Goal: Complete application form

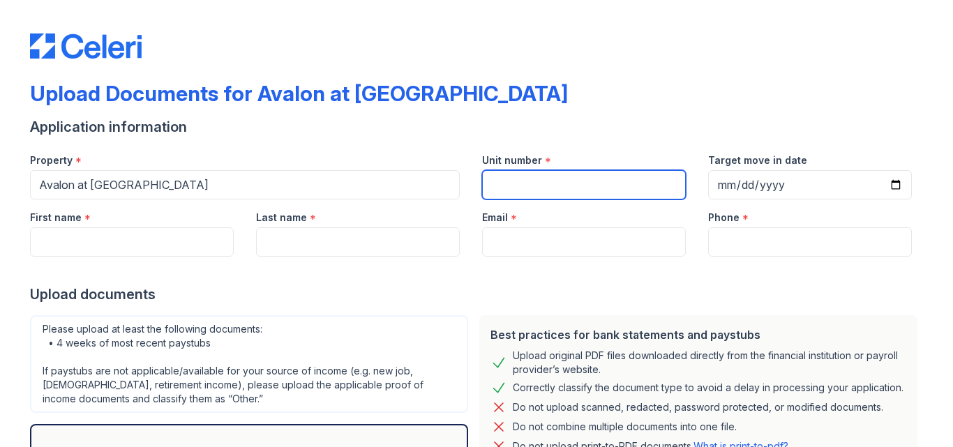
click at [502, 183] on input "Unit number" at bounding box center [584, 184] width 204 height 29
type input "212"
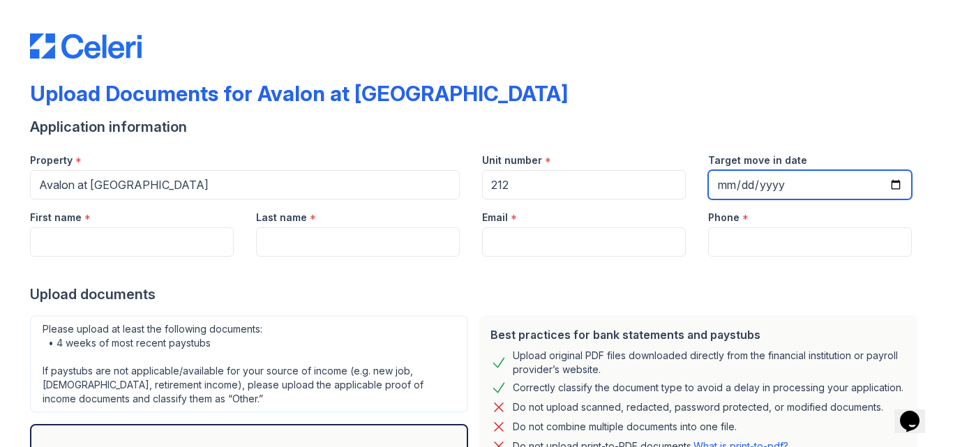
click at [894, 183] on input "Target move in date" at bounding box center [810, 184] width 204 height 29
type input "[DATE]"
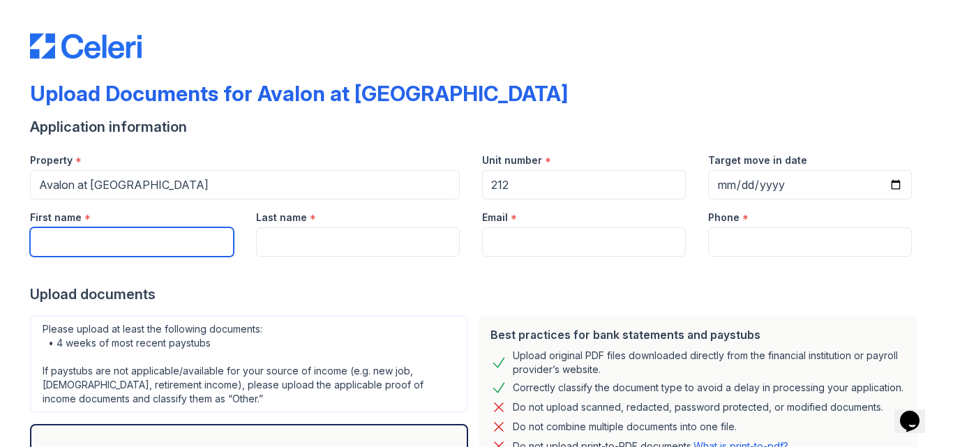
click at [129, 241] on input "First name" at bounding box center [132, 241] width 204 height 29
type input "Shilo"
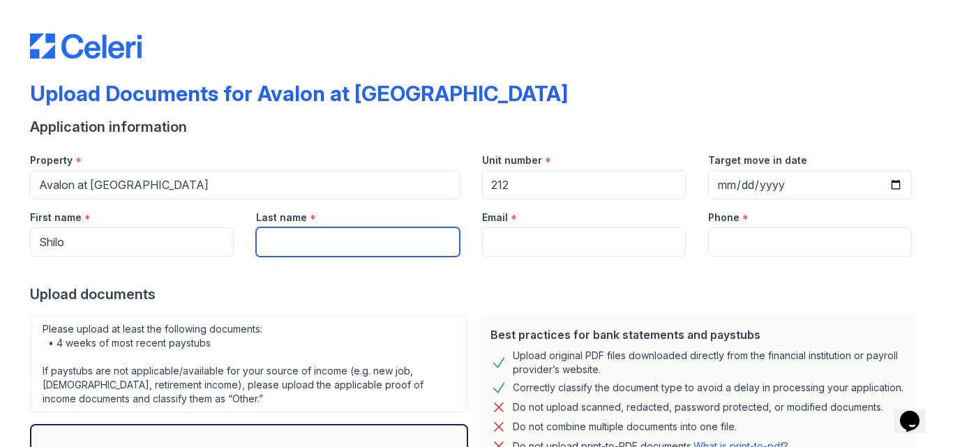
click at [300, 246] on input "Last name" at bounding box center [358, 241] width 204 height 29
type input "[PERSON_NAME]"
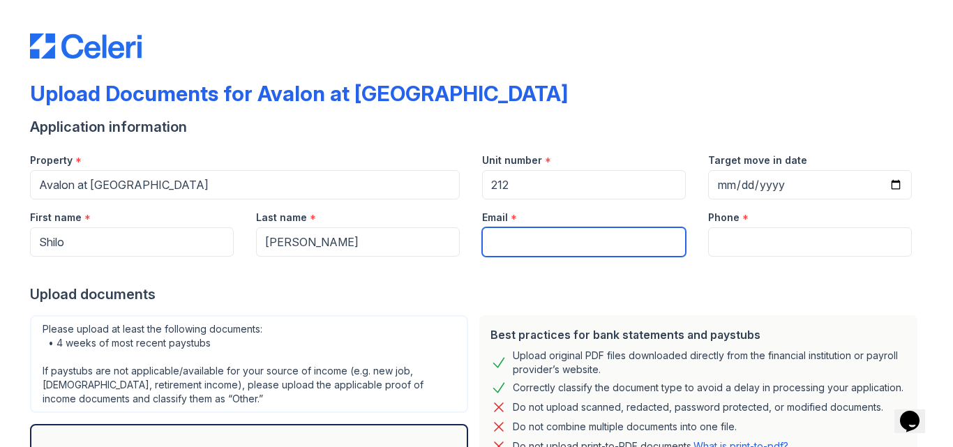
click at [519, 239] on input "Email" at bounding box center [584, 241] width 204 height 29
type input "[EMAIL_ADDRESS][DOMAIN_NAME]"
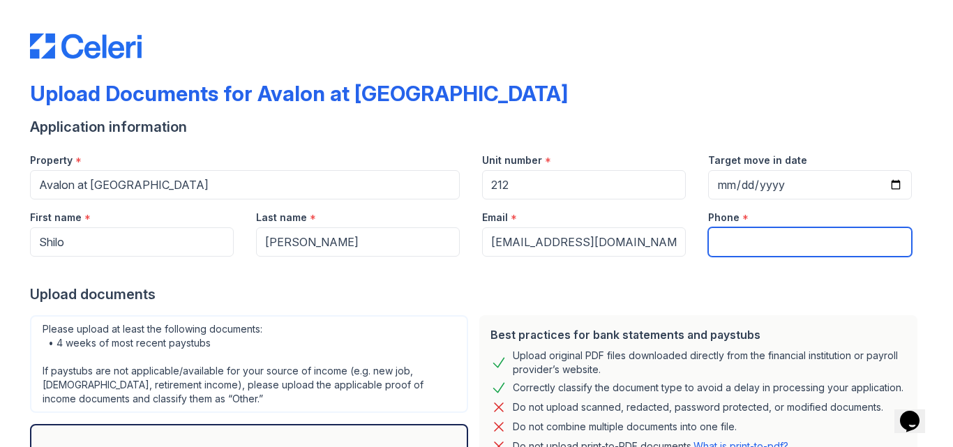
click at [745, 242] on input "Phone" at bounding box center [810, 241] width 204 height 29
type input "2142804763"
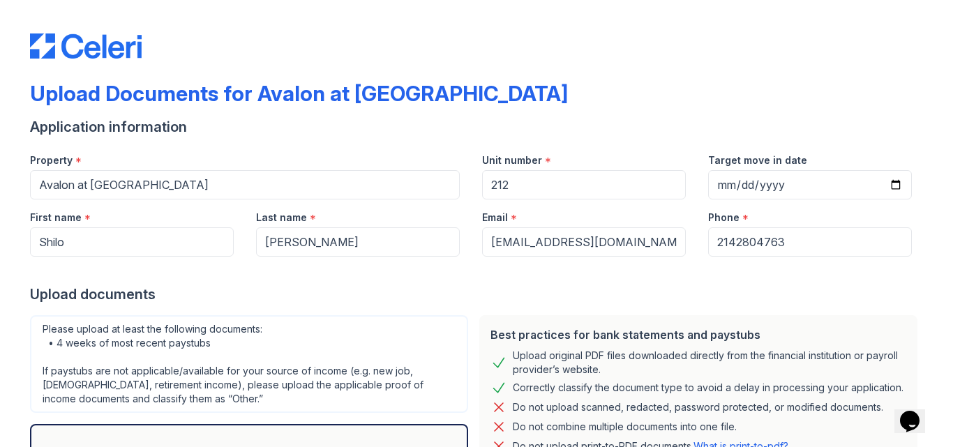
click at [576, 294] on div "Upload documents" at bounding box center [476, 295] width 893 height 20
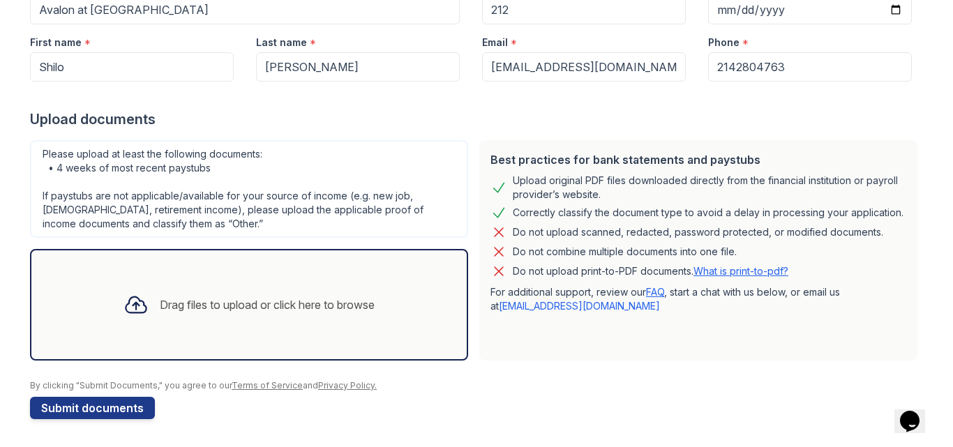
click at [162, 285] on div "Drag files to upload or click here to browse" at bounding box center [249, 304] width 274 height 47
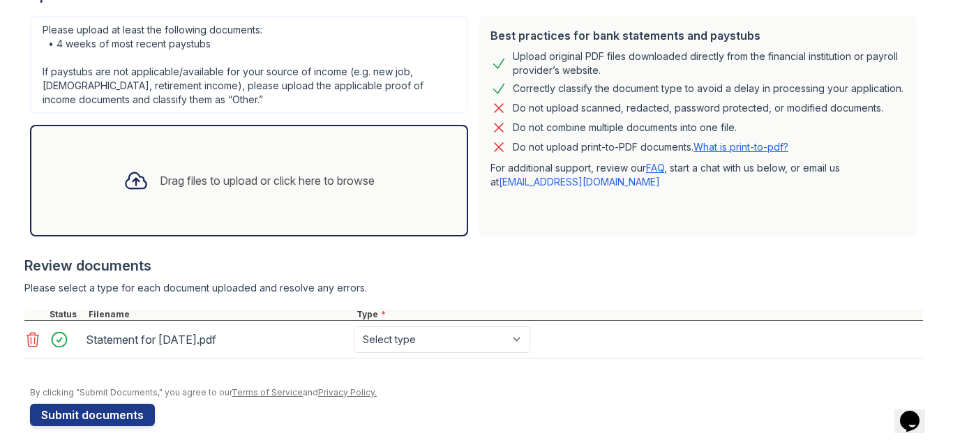
scroll to position [299, 0]
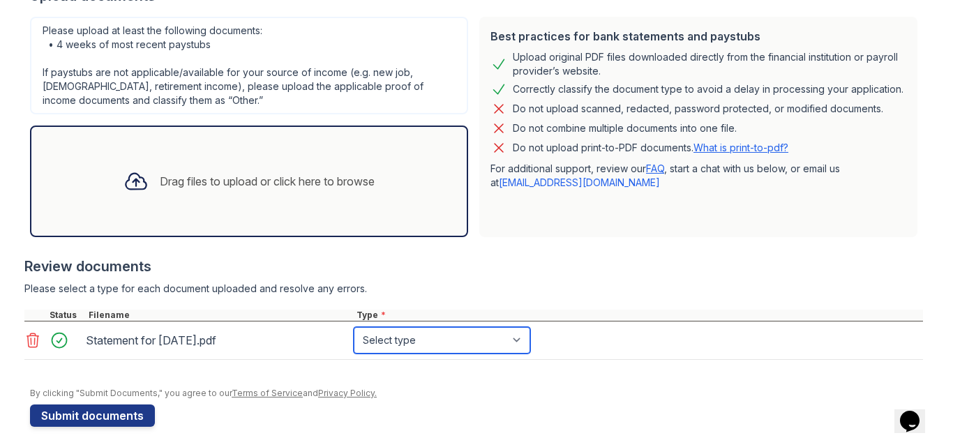
click at [381, 346] on select "Select type Paystub Bank Statement Offer Letter Tax Documents Benefit Award Let…" at bounding box center [442, 340] width 177 height 27
select select "paystub"
click at [354, 327] on select "Select type Paystub Bank Statement Offer Letter Tax Documents Benefit Award Let…" at bounding box center [442, 340] width 177 height 27
click at [221, 179] on div "Drag files to upload or click here to browse" at bounding box center [267, 181] width 215 height 17
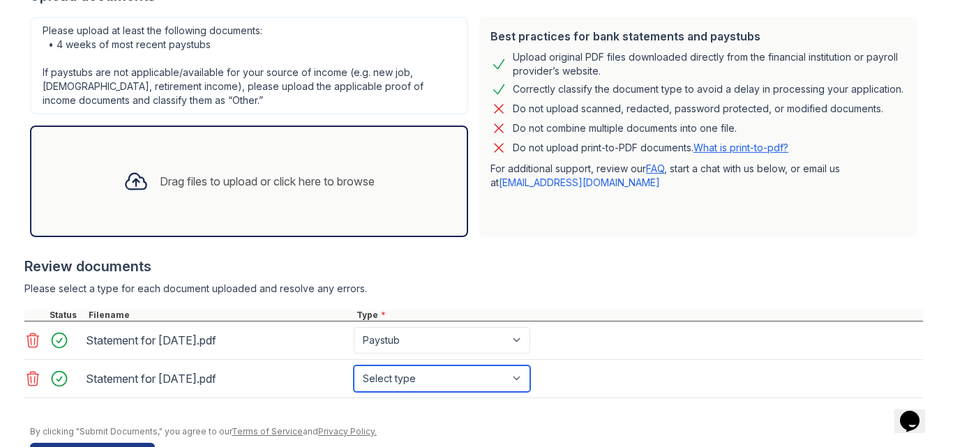
click at [374, 388] on select "Select type Paystub Bank Statement Offer Letter Tax Documents Benefit Award Let…" at bounding box center [442, 379] width 177 height 27
select select "paystub"
click at [354, 366] on select "Select type Paystub Bank Statement Offer Letter Tax Documents Benefit Award Let…" at bounding box center [442, 379] width 177 height 27
click at [158, 160] on div "Drag files to upload or click here to browse" at bounding box center [249, 181] width 274 height 47
click at [187, 197] on div "Drag files to upload or click here to browse" at bounding box center [249, 181] width 274 height 47
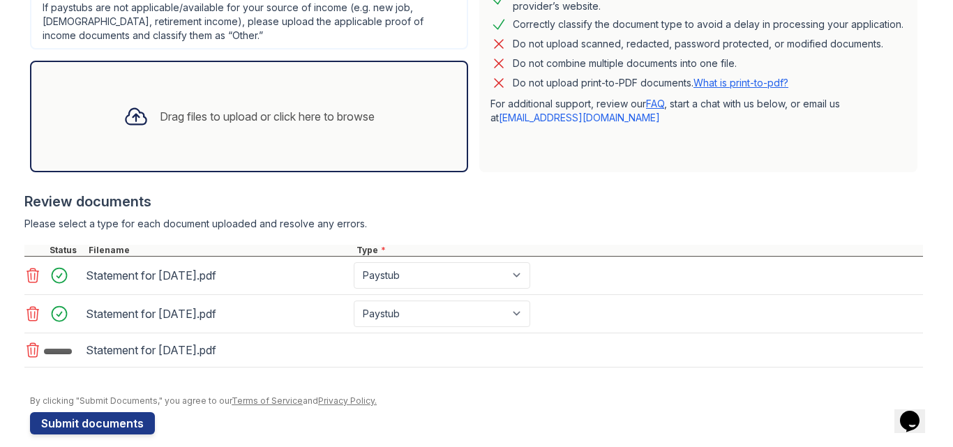
scroll to position [368, 0]
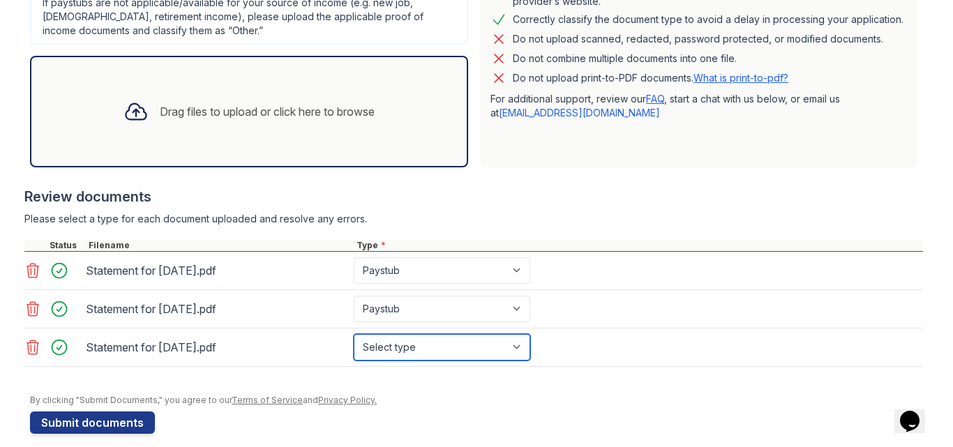
click at [384, 350] on select "Select type Paystub Bank Statement Offer Letter Tax Documents Benefit Award Let…" at bounding box center [442, 347] width 177 height 27
select select "paystub"
click at [354, 334] on select "Select type Paystub Bank Statement Offer Letter Tax Documents Benefit Award Let…" at bounding box center [442, 347] width 177 height 27
click at [187, 126] on div "Drag files to upload or click here to browse" at bounding box center [249, 111] width 274 height 47
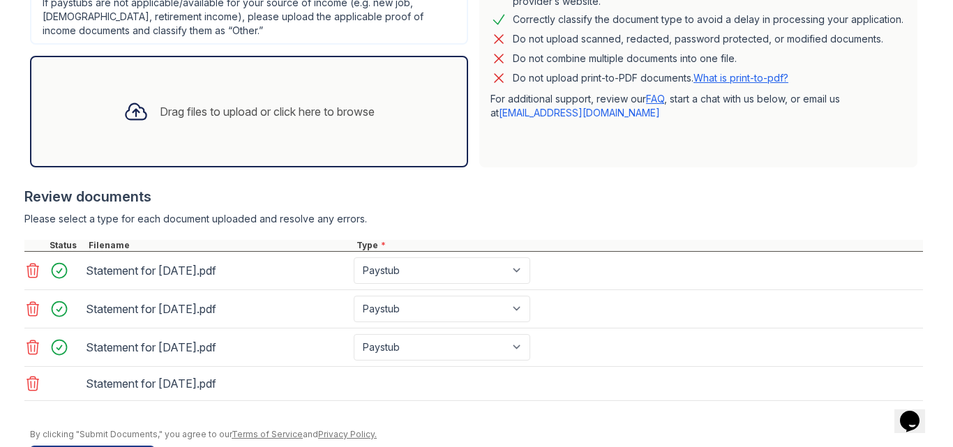
scroll to position [417, 0]
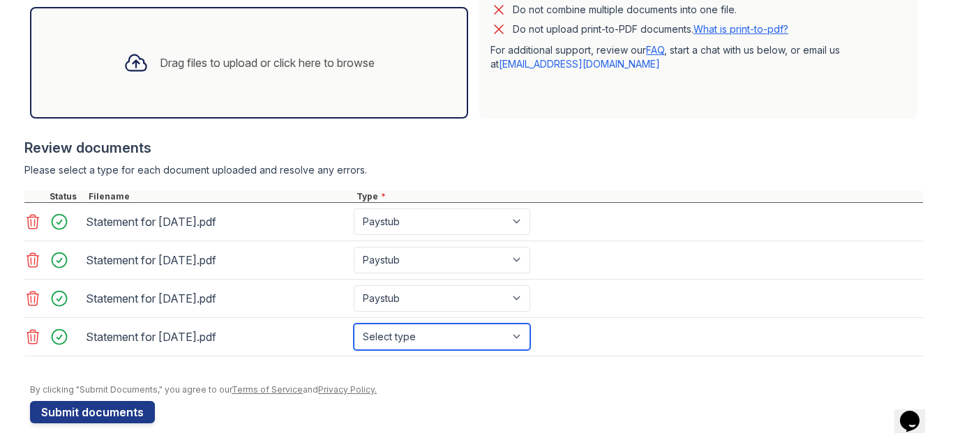
click at [419, 336] on select "Select type Paystub Bank Statement Offer Letter Tax Documents Benefit Award Let…" at bounding box center [442, 337] width 177 height 27
select select "paystub"
click at [354, 324] on select "Select type Paystub Bank Statement Offer Letter Tax Documents Benefit Award Let…" at bounding box center [442, 337] width 177 height 27
click at [505, 129] on div at bounding box center [473, 131] width 899 height 14
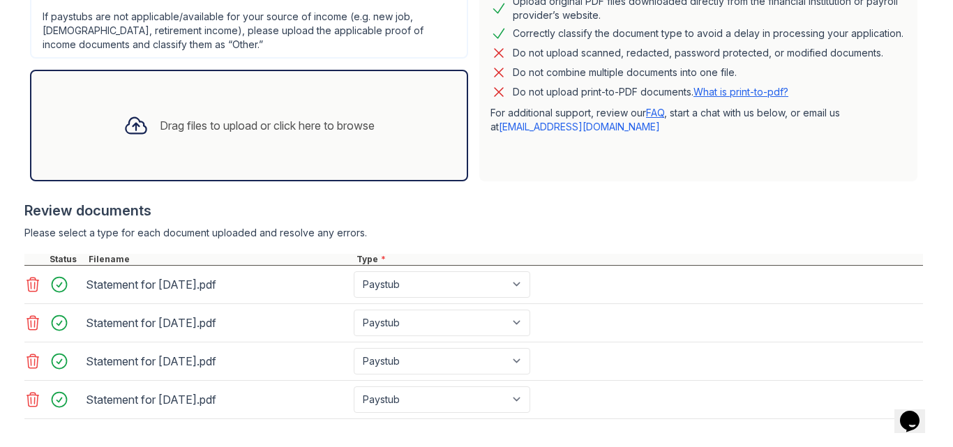
scroll to position [421, 0]
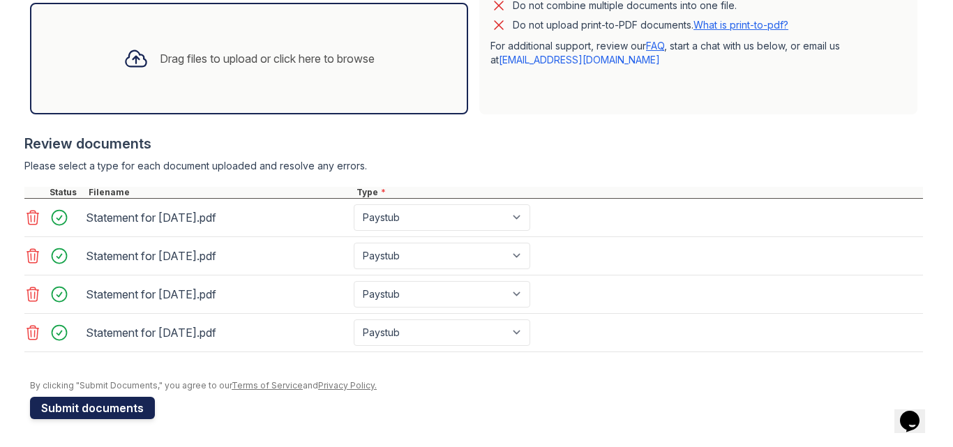
click at [83, 412] on button "Submit documents" at bounding box center [92, 408] width 125 height 22
